Goal: Check status: Check status

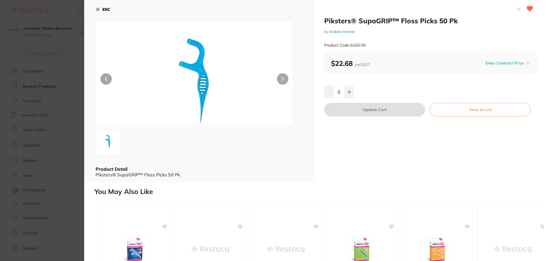
click at [109, 9] on b "ESC" at bounding box center [106, 9] width 8 height 5
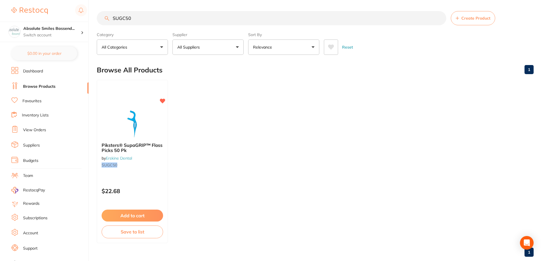
scroll to position [7, 0]
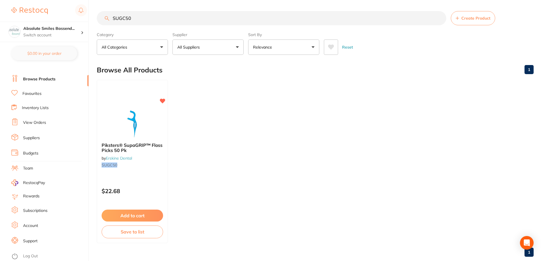
click at [30, 253] on li "Log Out" at bounding box center [48, 256] width 75 height 9
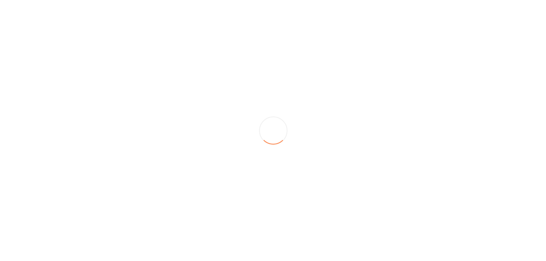
scroll to position [0, 0]
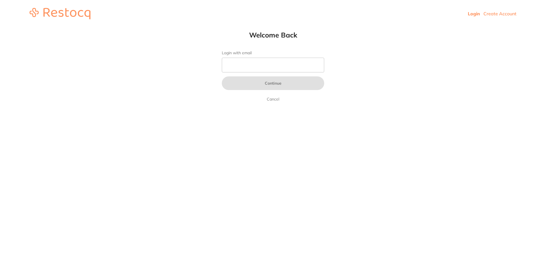
type input "b@[DOMAIN_NAME]"
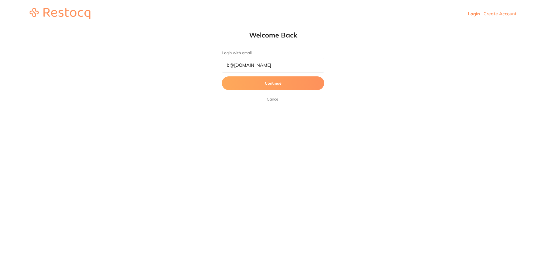
click at [273, 83] on button "Continue" at bounding box center [273, 84] width 102 height 14
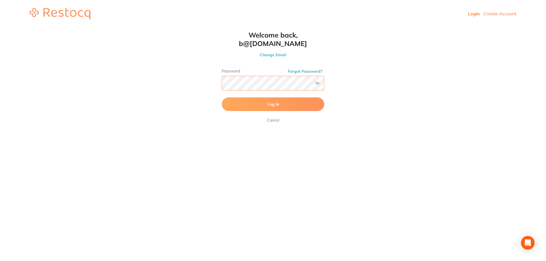
click at [222, 98] on button "Log In" at bounding box center [273, 105] width 102 height 14
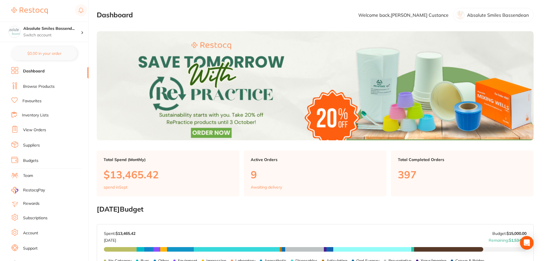
click at [37, 132] on link "View Orders" at bounding box center [34, 130] width 23 height 6
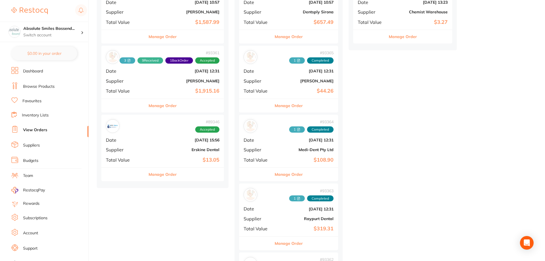
scroll to position [484, 0]
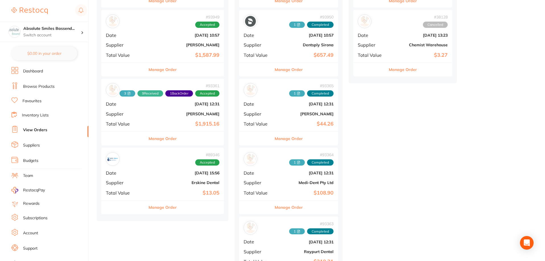
drag, startPoint x: 170, startPoint y: 131, endPoint x: 170, endPoint y: 127, distance: 3.4
click at [170, 130] on div "# 93361 3 9 Received 1 Back Order Accepted Date [DATE] 12:31 Supplier [PERSON_N…" at bounding box center [162, 105] width 123 height 53
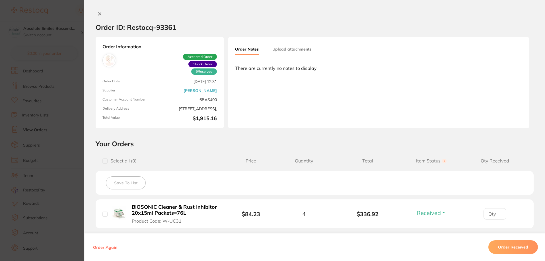
drag, startPoint x: 96, startPoint y: 14, endPoint x: 124, endPoint y: 138, distance: 126.9
click at [97, 14] on icon at bounding box center [99, 14] width 5 height 5
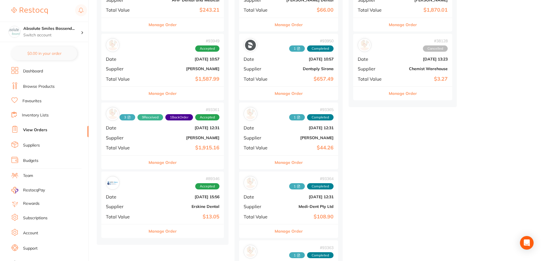
scroll to position [427, 0]
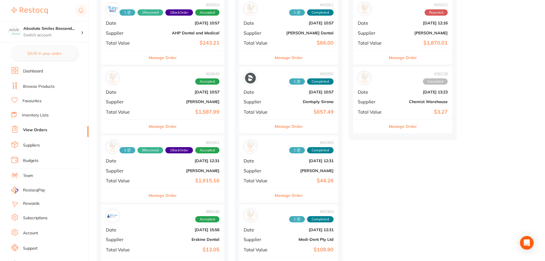
click at [162, 105] on div "# 93949 Accepted Date [DATE] 10:57 Supplier [PERSON_NAME] Total Value $1,587.99" at bounding box center [162, 93] width 123 height 53
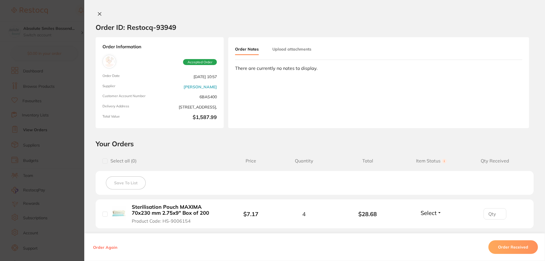
scroll to position [398, 0]
click at [99, 14] on icon at bounding box center [99, 14] width 5 height 5
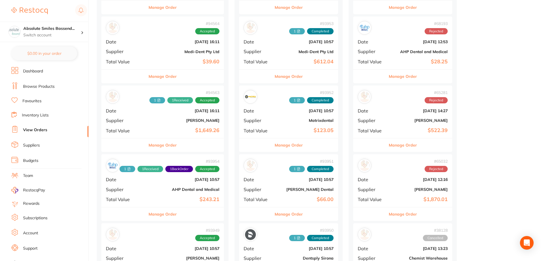
scroll to position [256, 0]
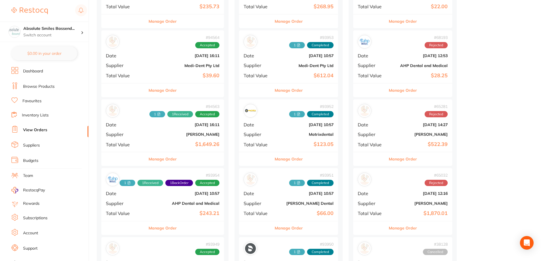
click at [169, 136] on b "[PERSON_NAME]" at bounding box center [183, 134] width 73 height 5
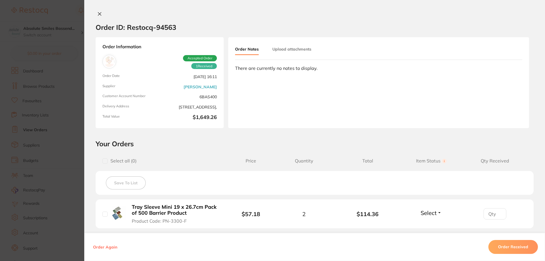
click at [100, 13] on icon at bounding box center [99, 14] width 3 height 3
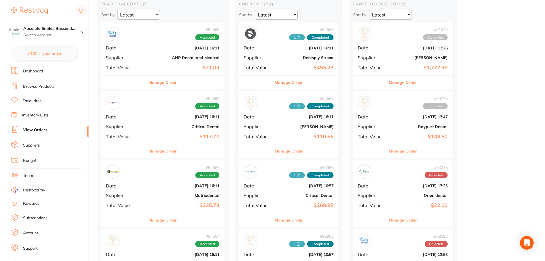
scroll to position [28, 0]
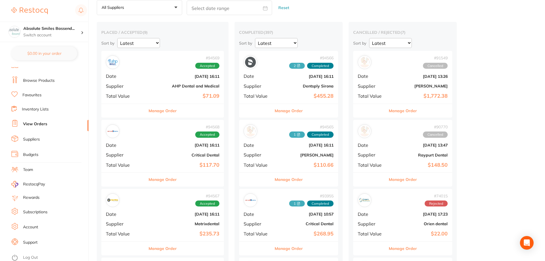
scroll to position [7, 0]
click at [32, 257] on link "Log Out" at bounding box center [30, 257] width 15 height 6
